Goal: Task Accomplishment & Management: Manage account settings

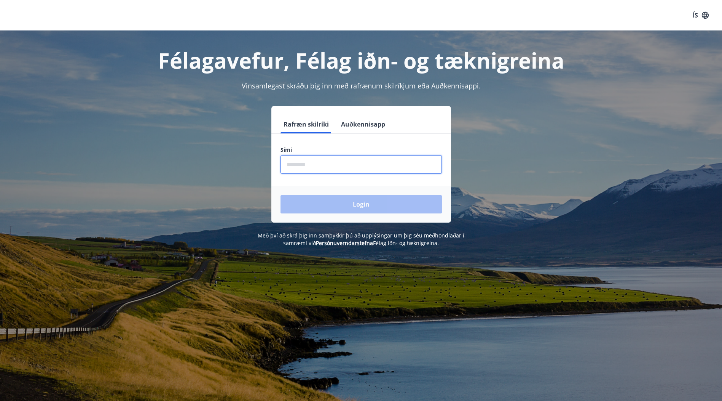
click at [326, 164] on input "phone" at bounding box center [361, 164] width 161 height 19
click at [378, 207] on button "Login" at bounding box center [361, 204] width 161 height 18
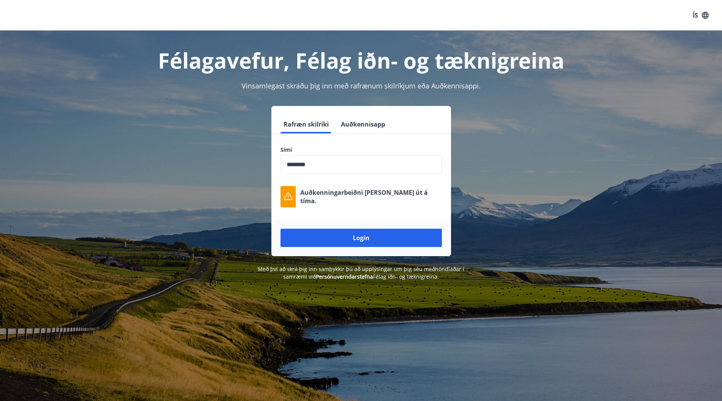
click at [351, 167] on input "phone" at bounding box center [361, 164] width 161 height 19
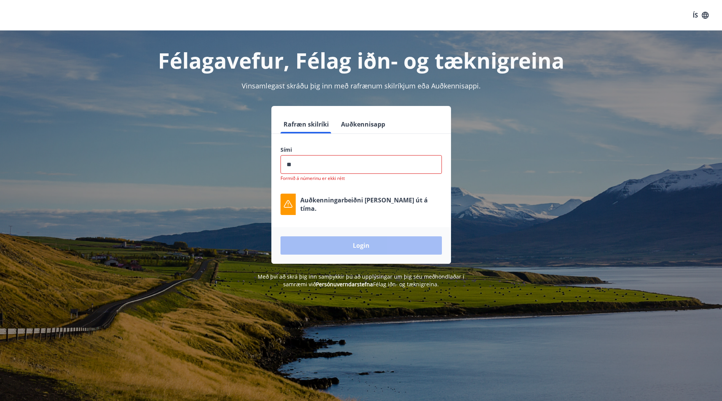
type input "*"
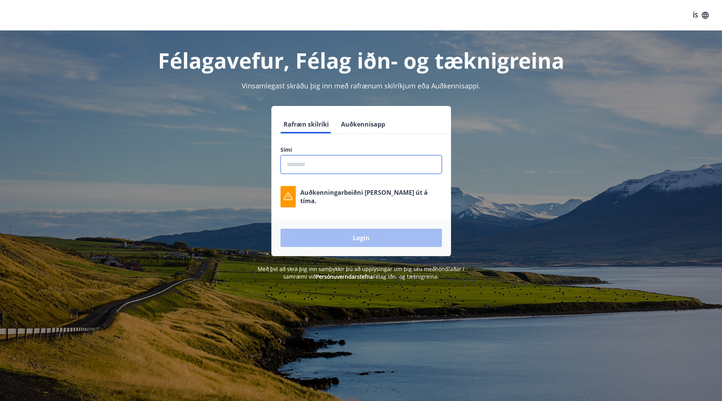
click at [323, 166] on input "phone" at bounding box center [361, 164] width 161 height 19
type input "********"
click at [342, 233] on button "Login" at bounding box center [361, 237] width 161 height 18
